Goal: Information Seeking & Learning: Learn about a topic

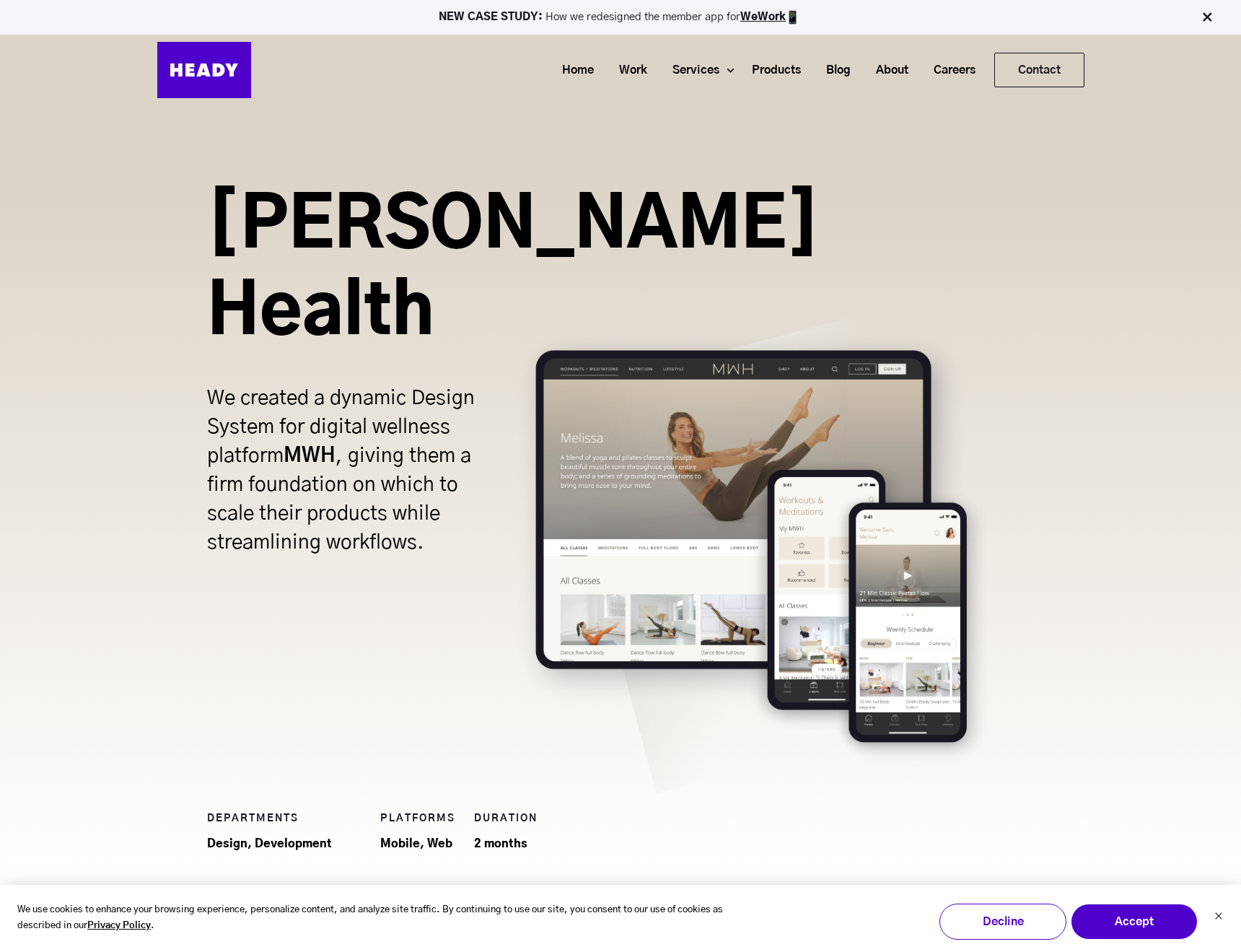
click at [214, 61] on img at bounding box center [205, 70] width 94 height 56
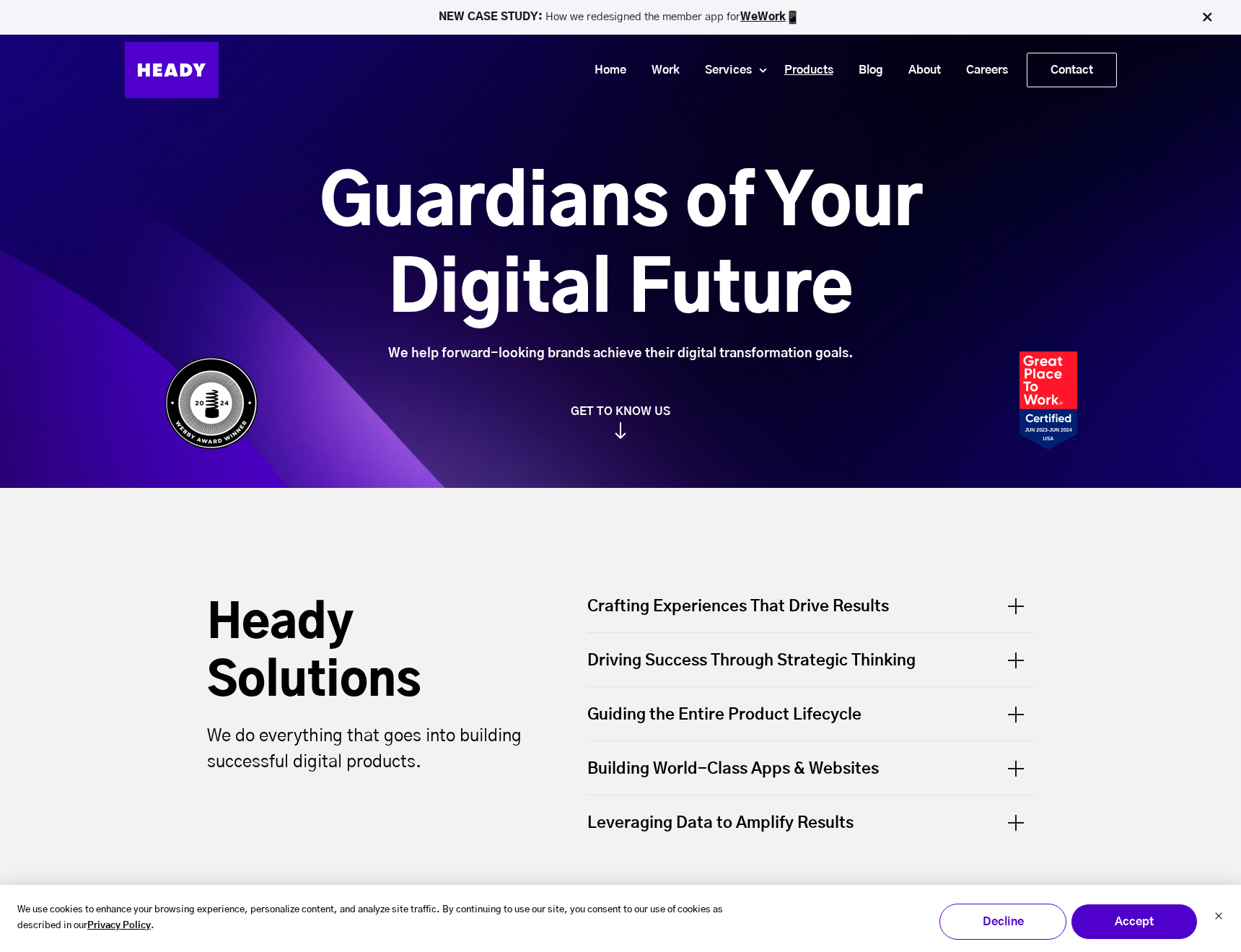
click at [812, 68] on link "Products" at bounding box center [803, 70] width 74 height 26
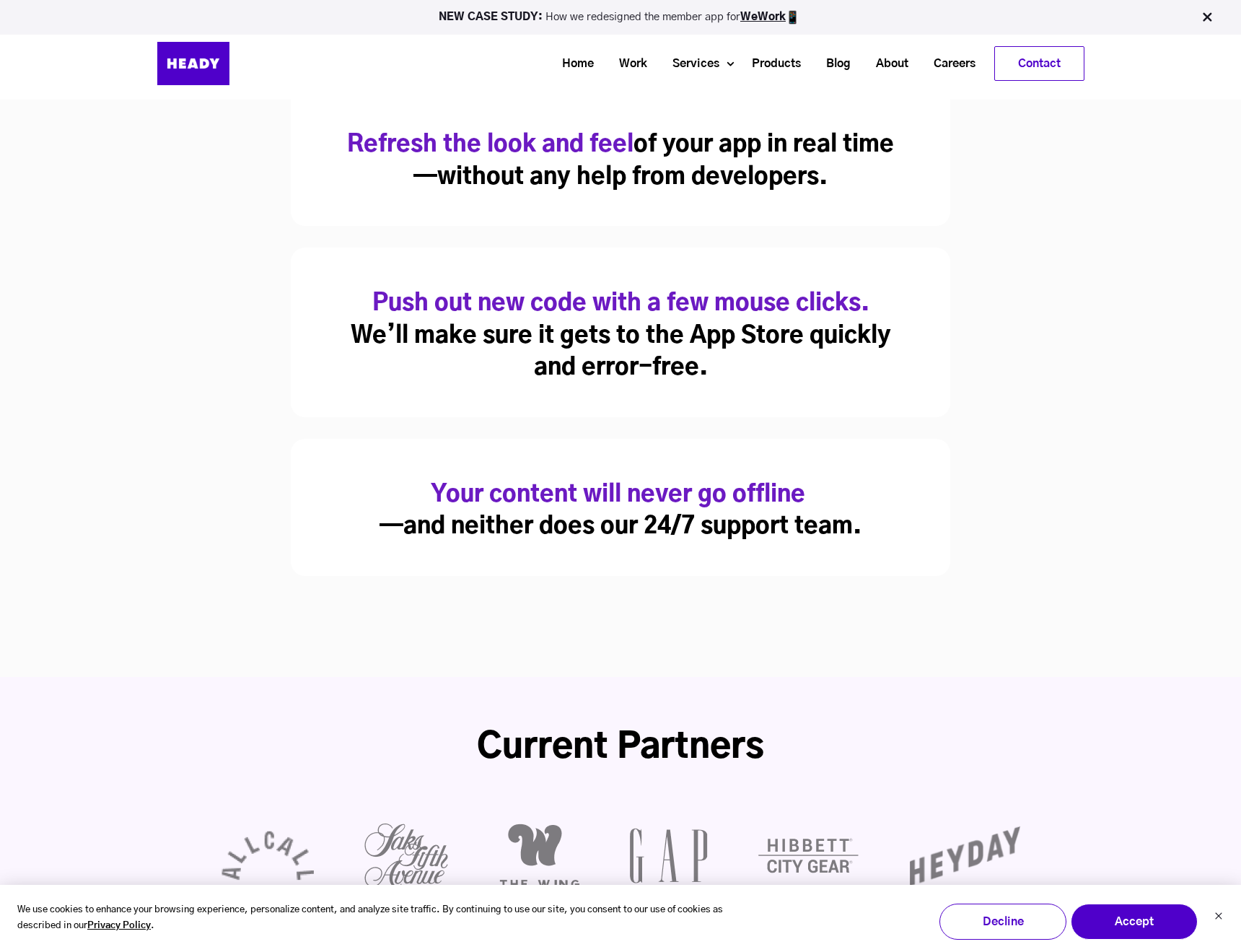
scroll to position [462, 0]
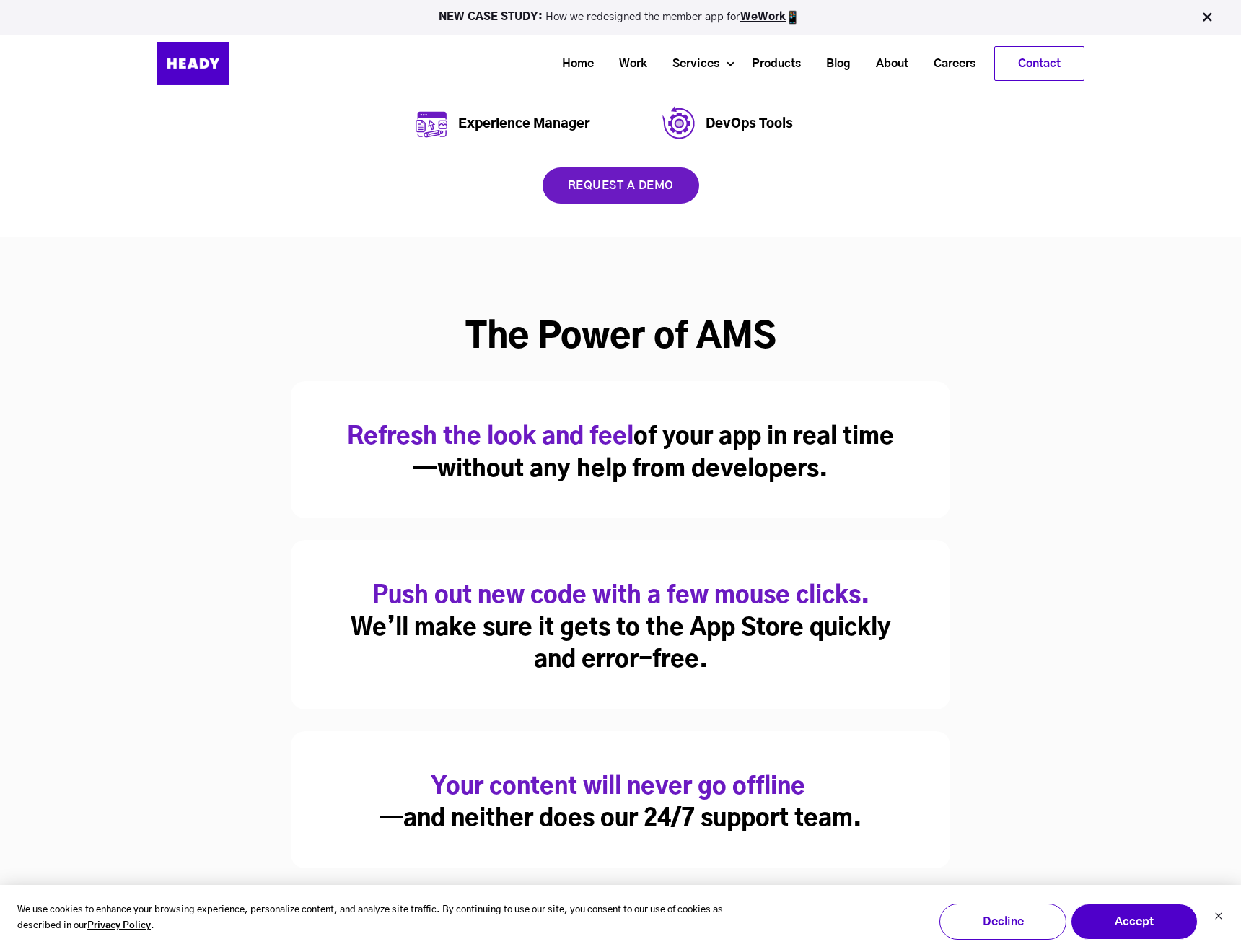
click at [605, 185] on link "request a demo" at bounding box center [621, 185] width 157 height 36
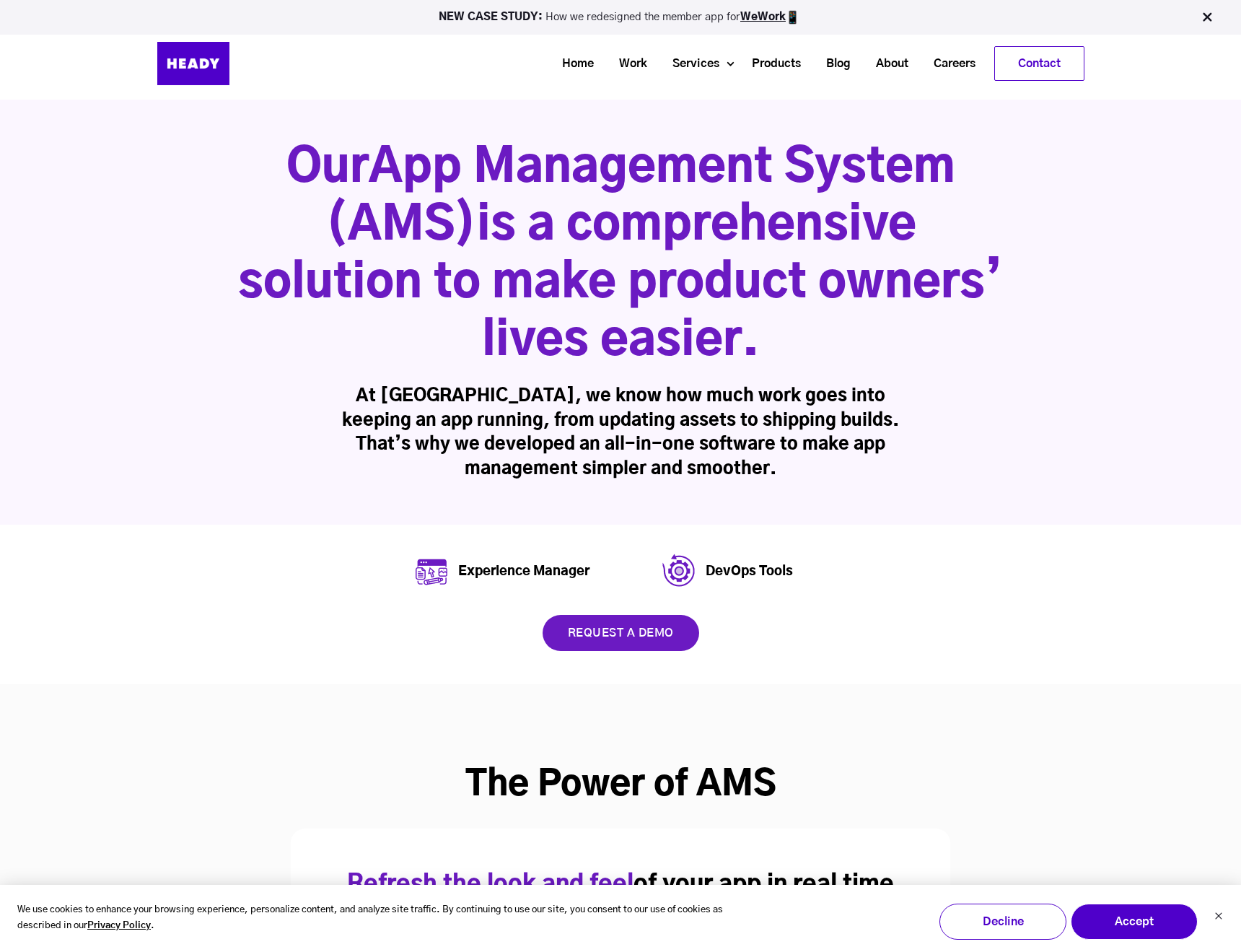
scroll to position [0, 0]
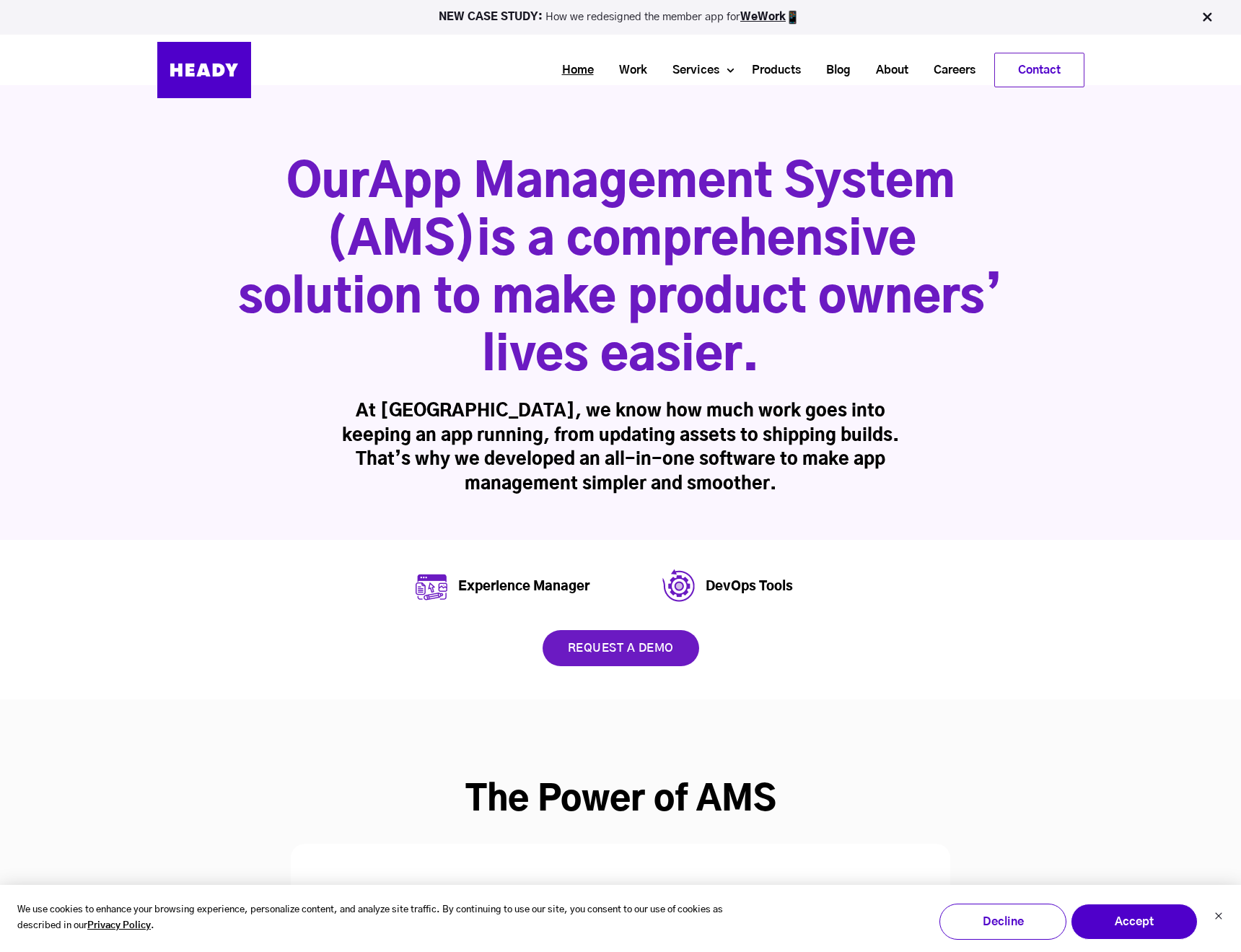
click at [583, 66] on link "Home" at bounding box center [572, 70] width 57 height 26
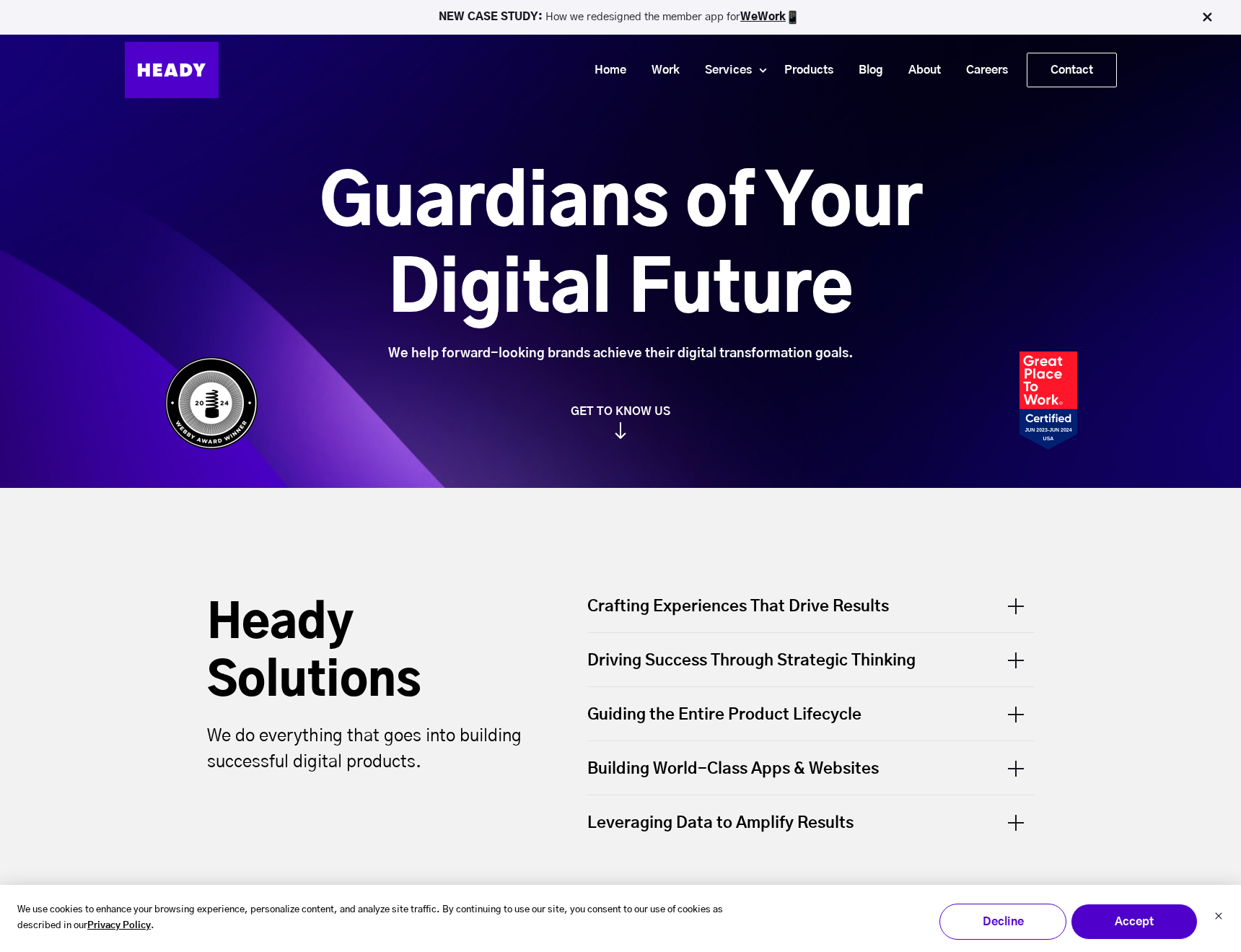
click at [624, 410] on link "GET TO KNOW US" at bounding box center [621, 421] width 928 height 34
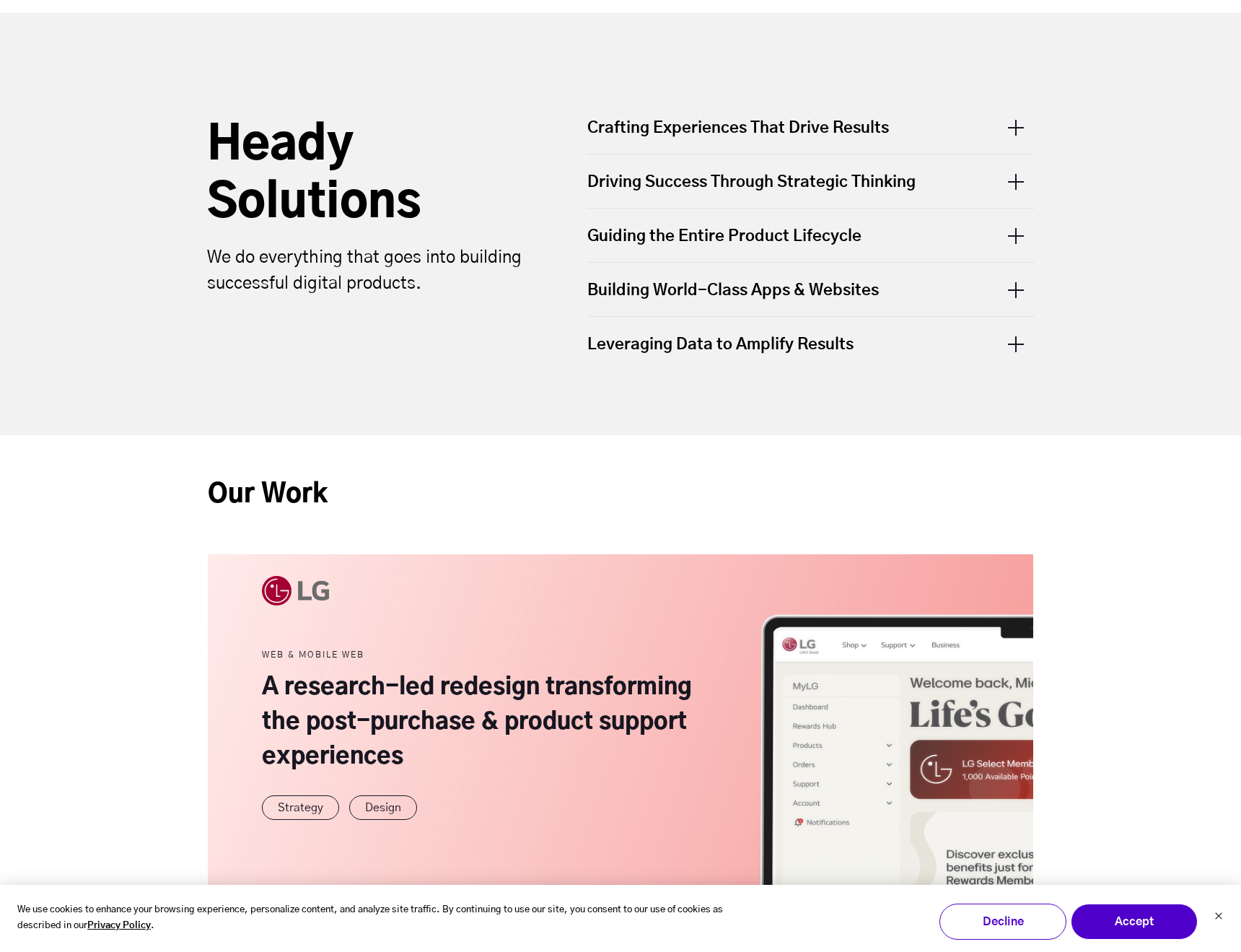
scroll to position [488, 0]
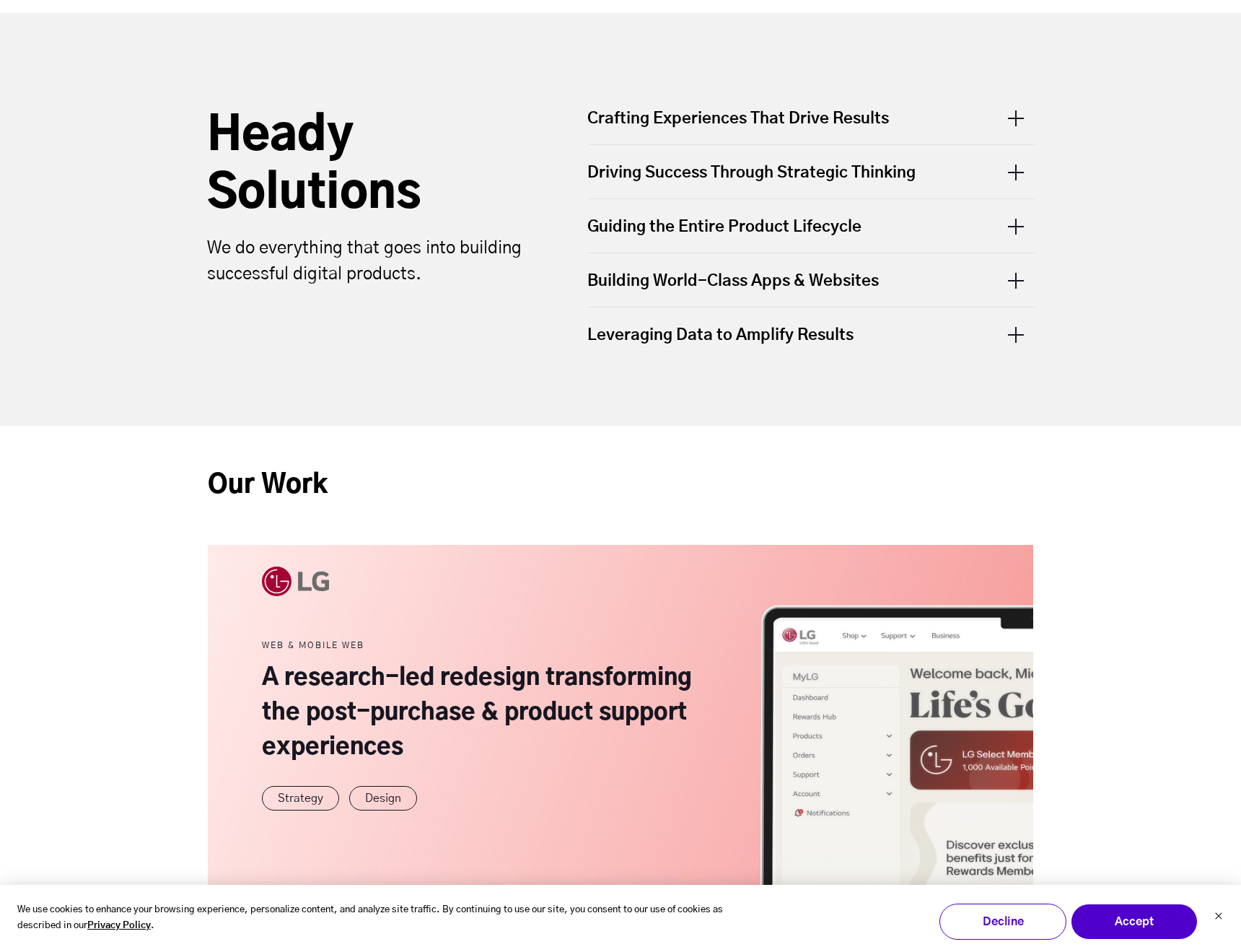
click at [811, 126] on div "Crafting Experiences That Drive Results" at bounding box center [811, 126] width 448 height 37
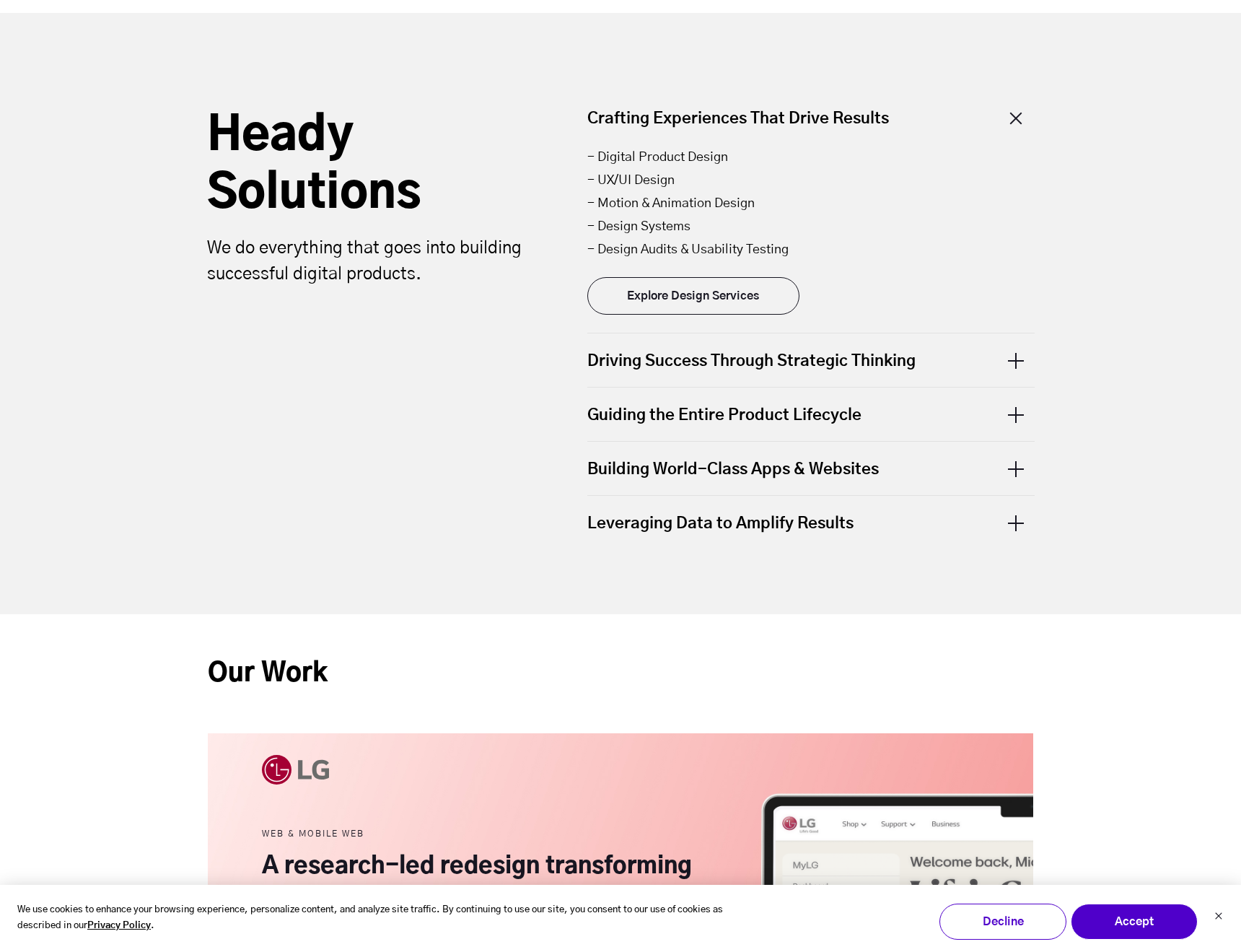
click at [838, 366] on div "Driving Success Through Strategic Thinking" at bounding box center [811, 359] width 448 height 54
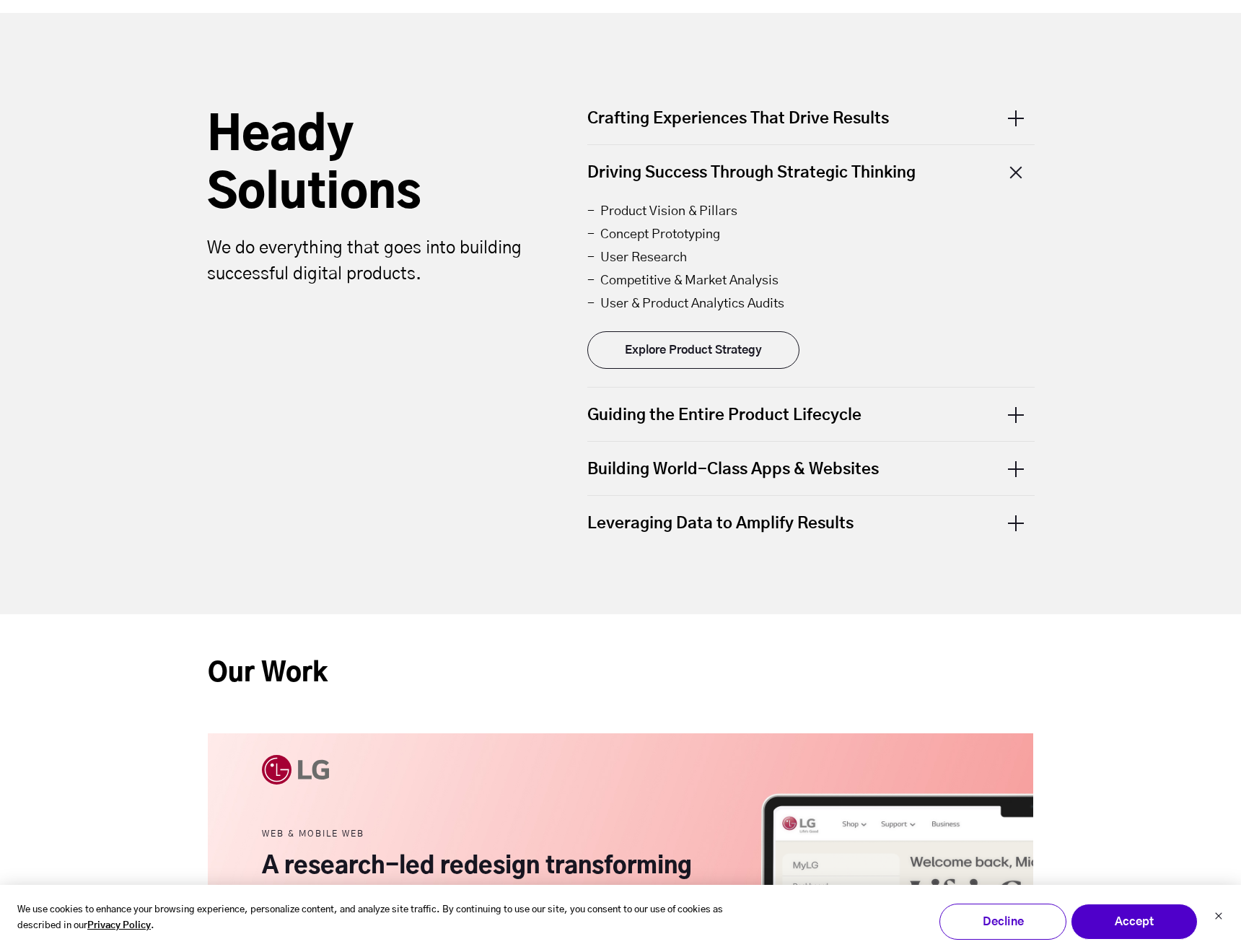
click at [777, 423] on div "Guiding the Entire Product Lifecycle" at bounding box center [811, 414] width 448 height 54
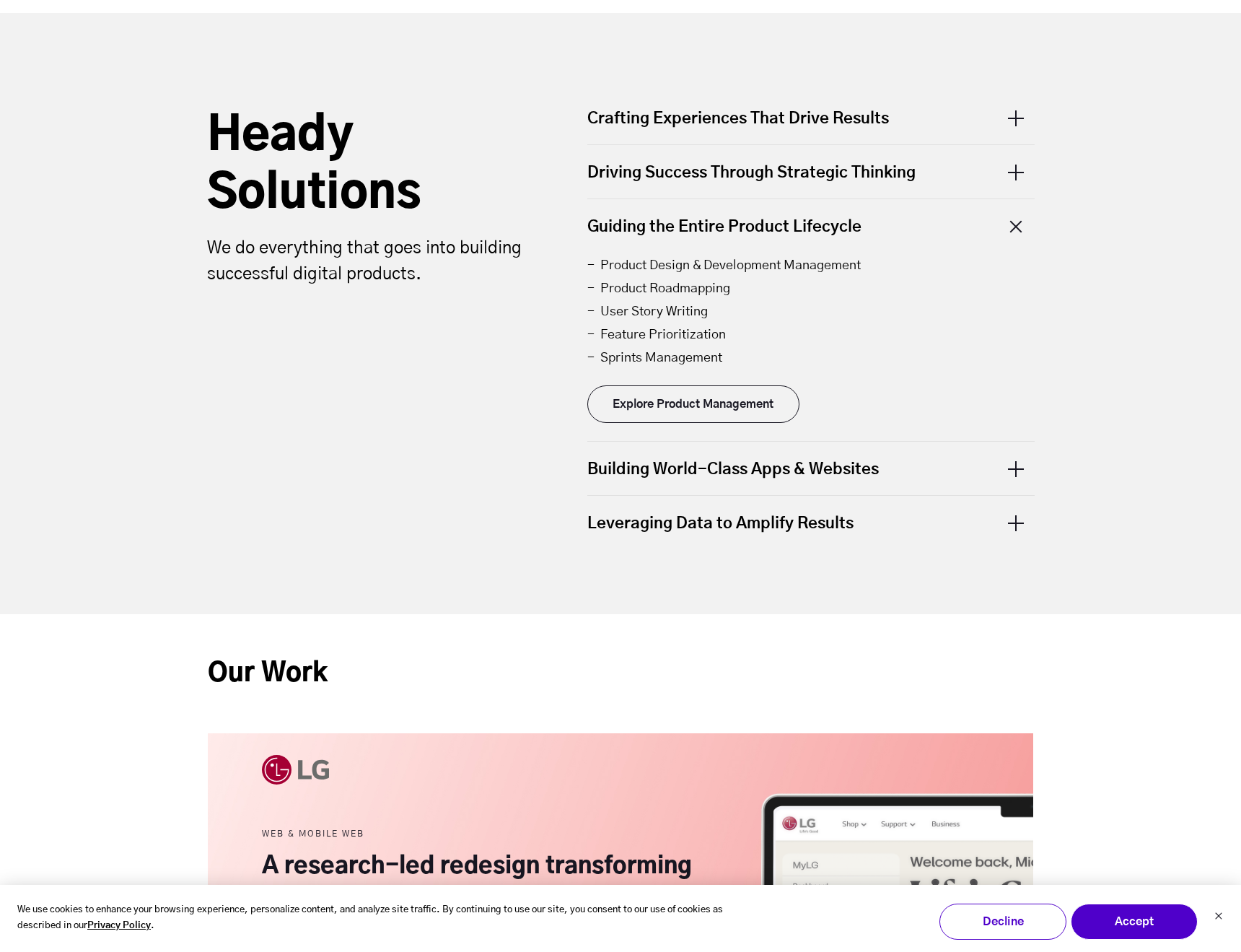
click at [733, 464] on div "Building World-Class Apps & Websites" at bounding box center [811, 468] width 448 height 54
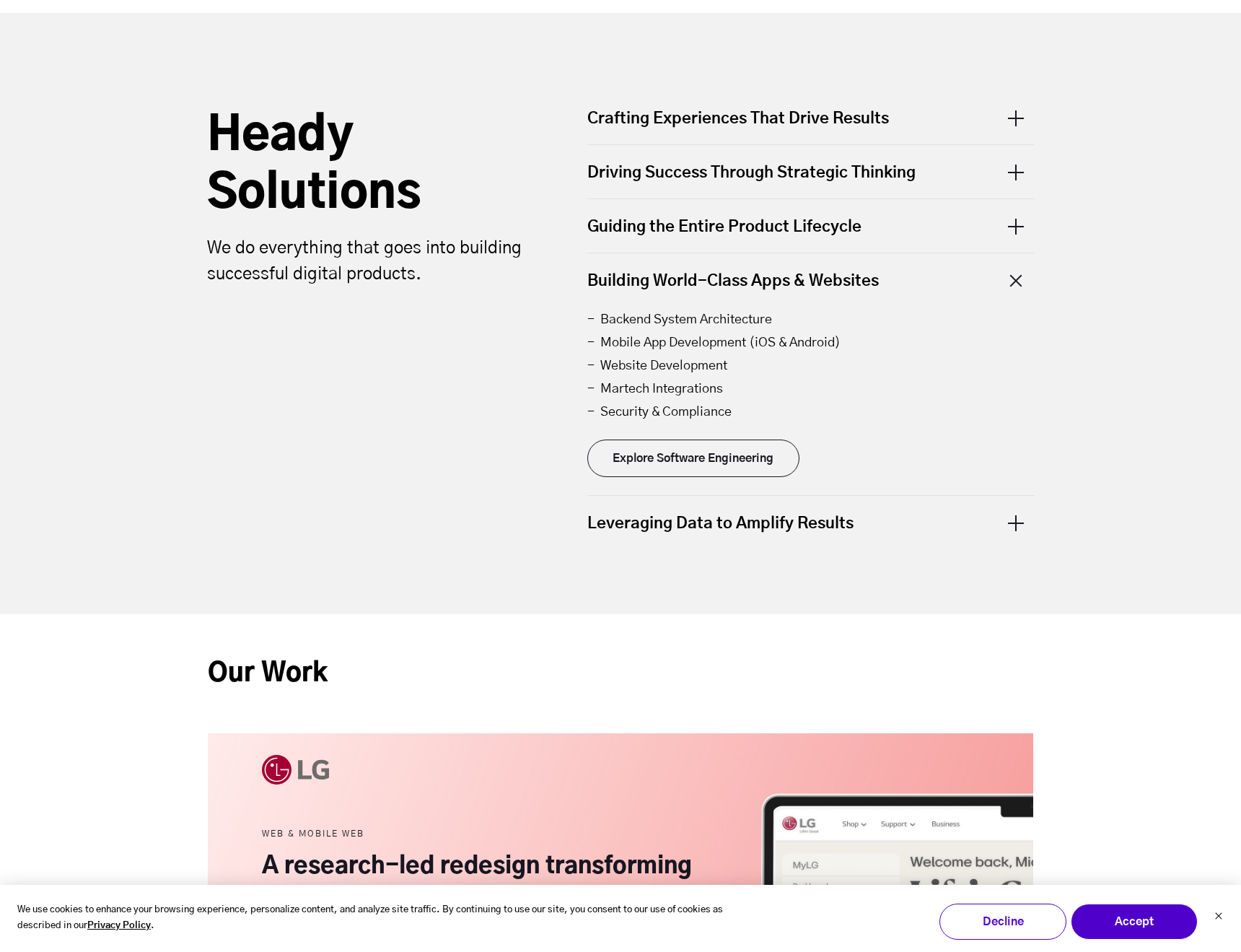
click at [741, 527] on div "Leveraging Data to Amplify Results" at bounding box center [811, 522] width 448 height 54
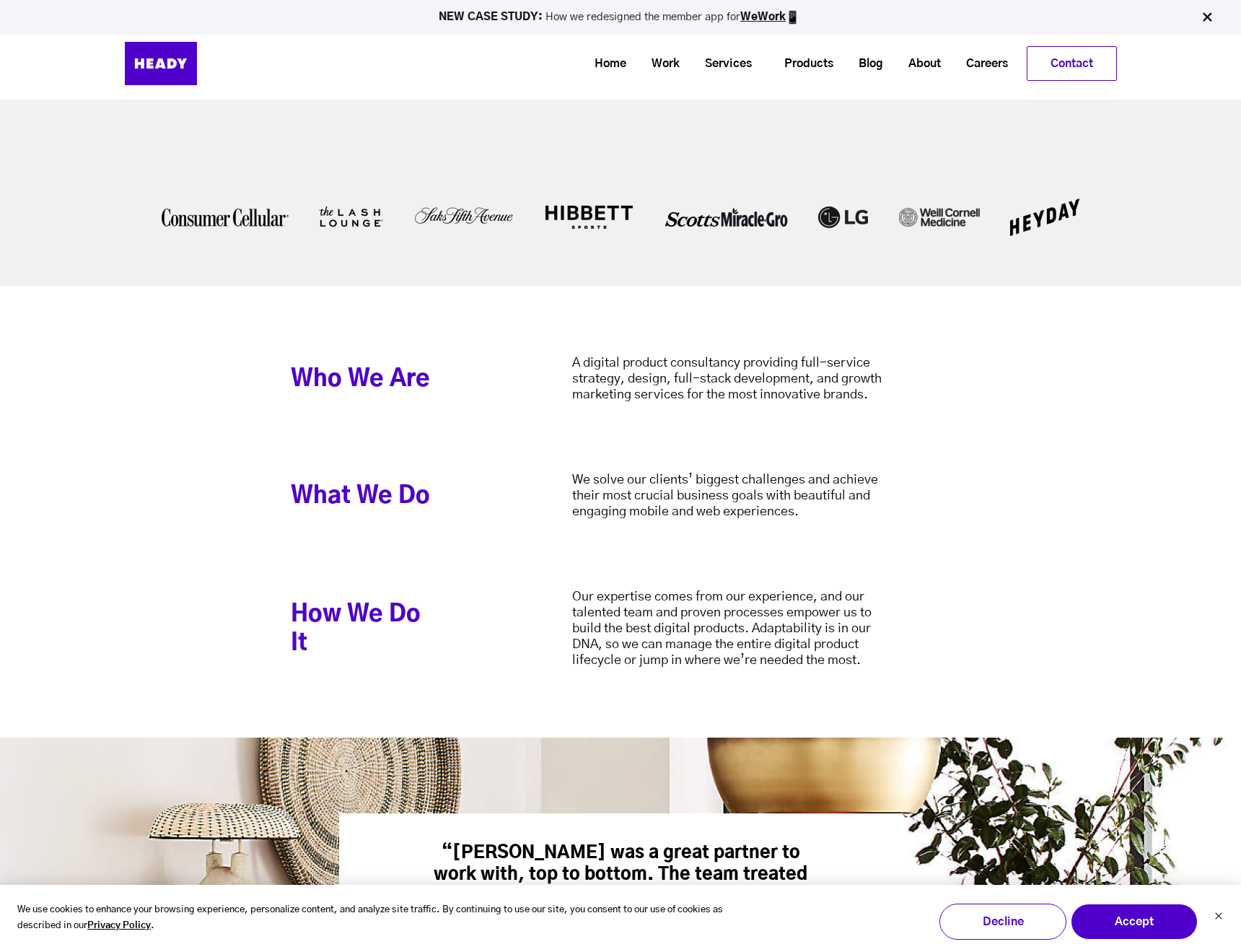
scroll to position [722, 0]
